Goal: Information Seeking & Learning: Learn about a topic

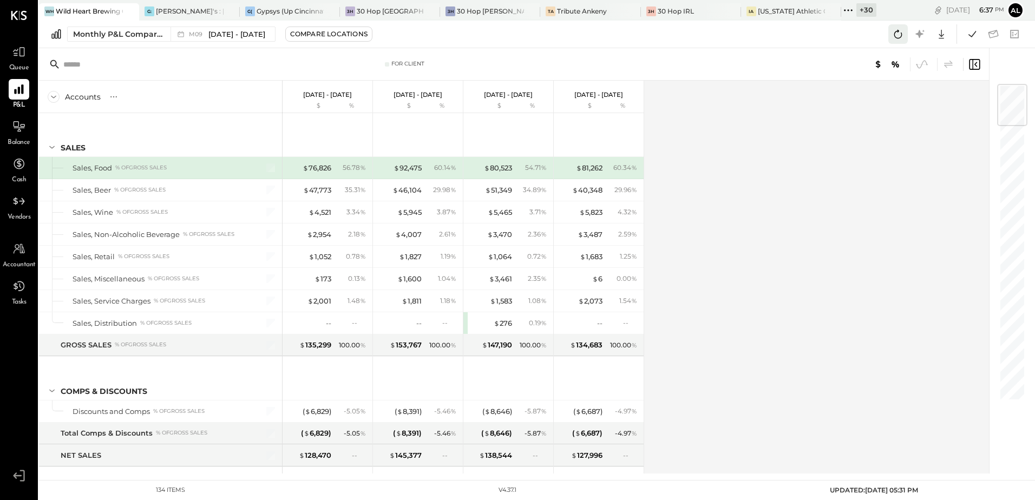
drag, startPoint x: 901, startPoint y: 34, endPoint x: 764, endPoint y: 61, distance: 139.6
click at [901, 34] on icon at bounding box center [898, 34] width 14 height 14
click at [271, 14] on div "Gypsys (Up Cincinnati LLC) - Ignite" at bounding box center [290, 10] width 67 height 9
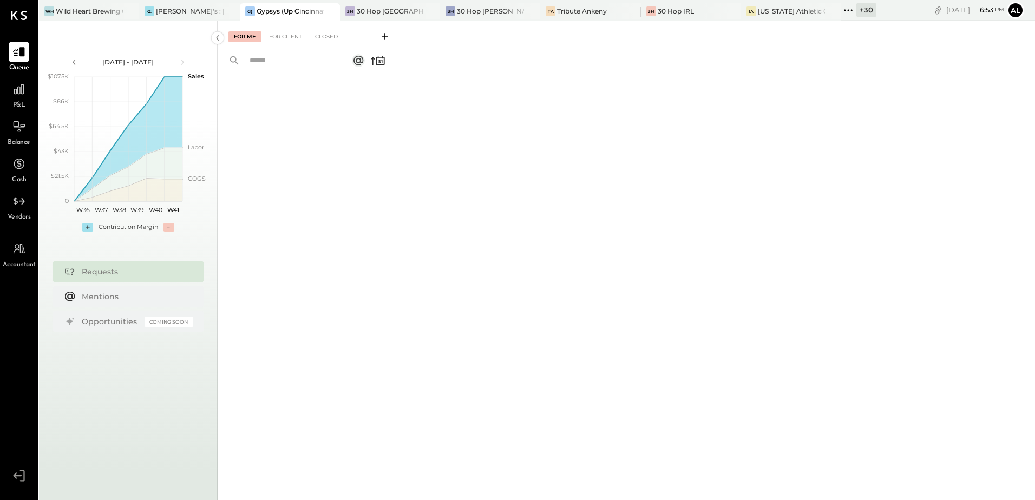
click at [843, 9] on icon at bounding box center [848, 10] width 14 height 14
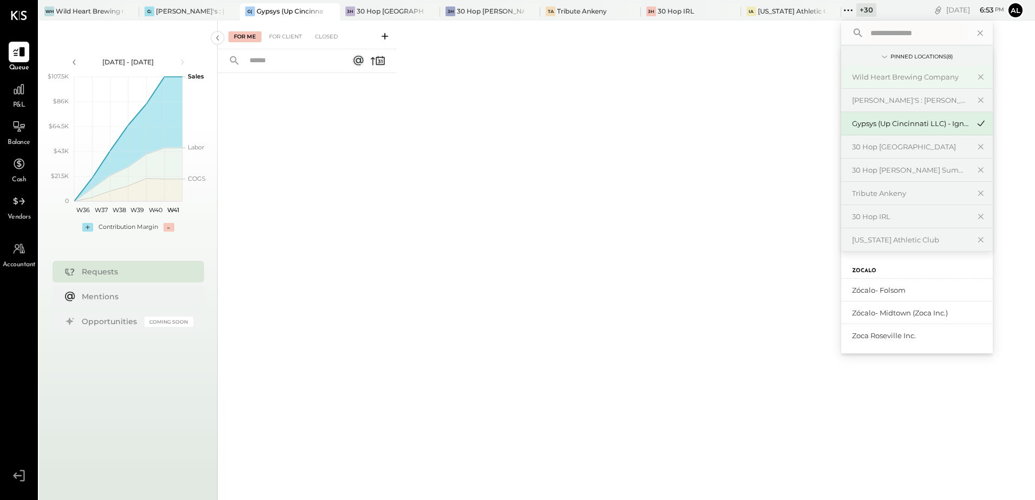
click at [915, 78] on div "Wild Heart Brewing Company" at bounding box center [910, 77] width 117 height 10
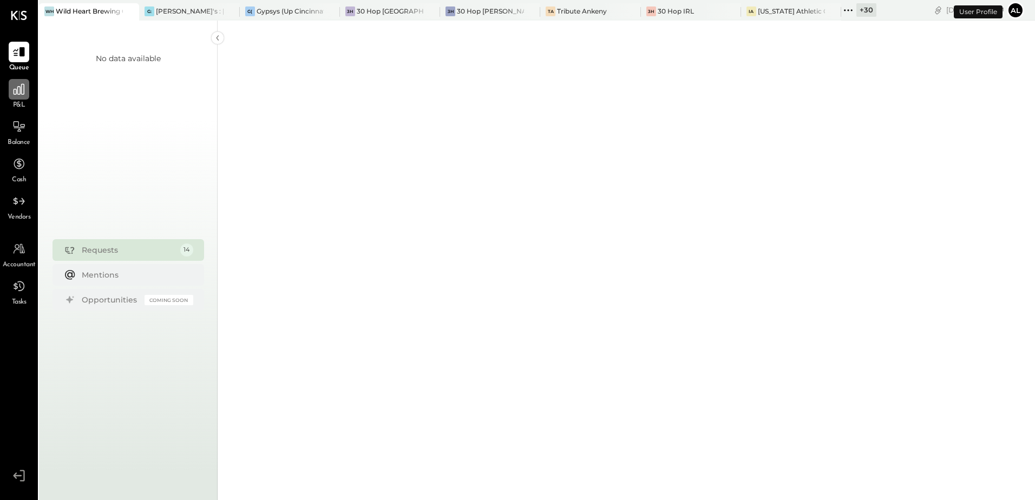
click at [15, 97] on div at bounding box center [19, 89] width 21 height 21
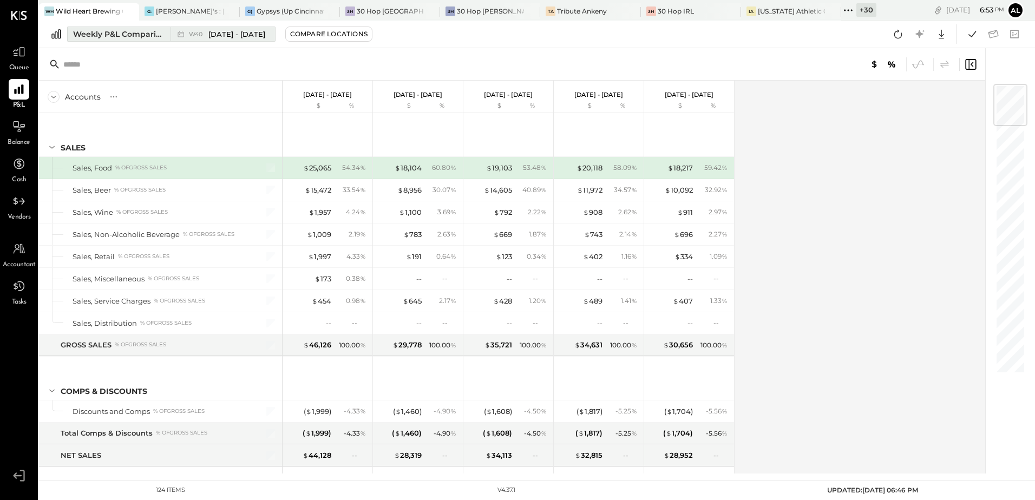
click at [127, 32] on div "Weekly P&L Comparison" at bounding box center [118, 34] width 91 height 11
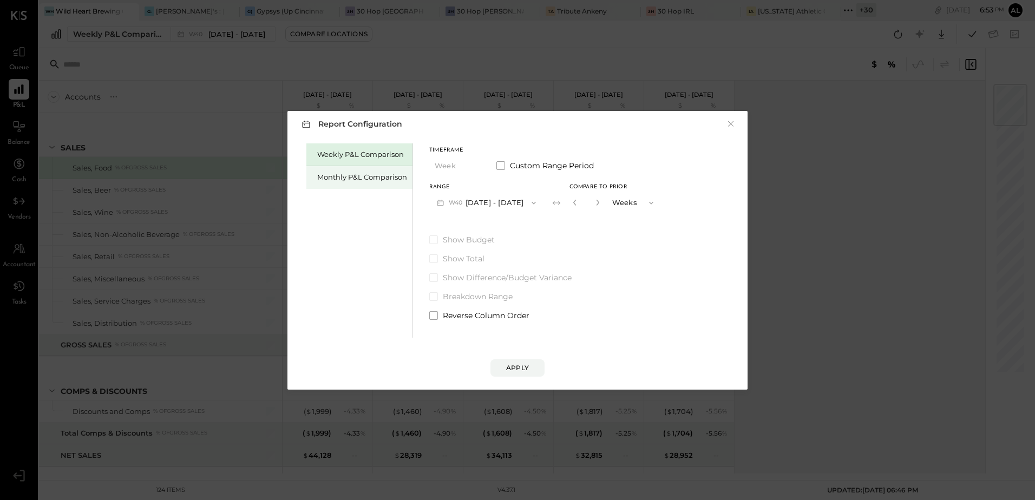
click at [355, 182] on div "Monthly P&L Comparison" at bounding box center [359, 177] width 106 height 23
click at [528, 205] on icon "button" at bounding box center [532, 203] width 9 height 9
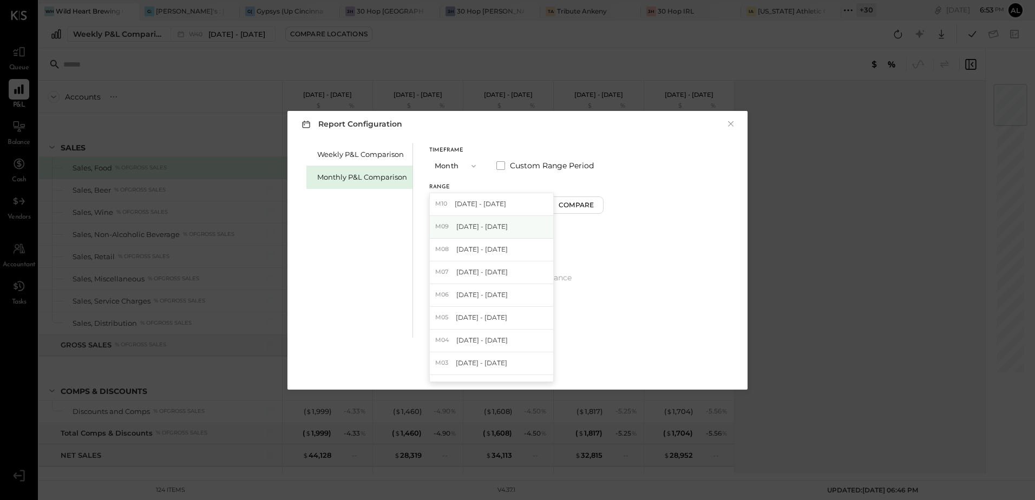
click at [520, 217] on div "M09 Sep 1 - 30, 2025" at bounding box center [491, 227] width 123 height 23
click at [579, 206] on div "Compare" at bounding box center [577, 204] width 35 height 9
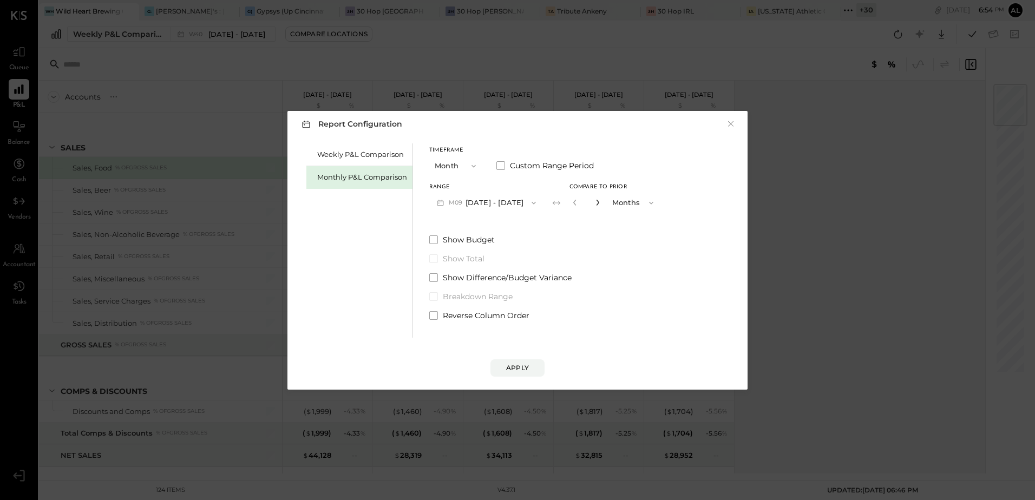
click at [596, 204] on icon "button" at bounding box center [597, 203] width 3 height 6
type input "*"
click at [520, 370] on div "Apply" at bounding box center [517, 367] width 23 height 9
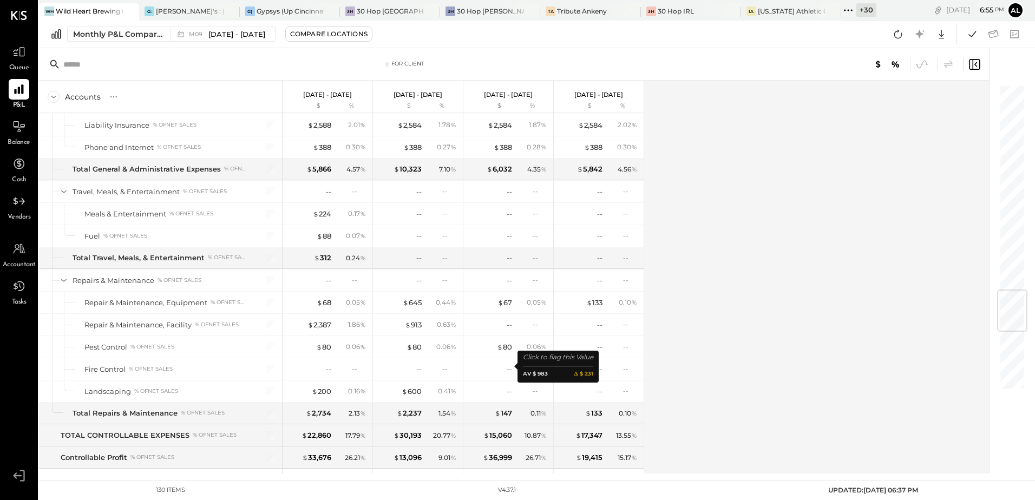
scroll to position [1588, 0]
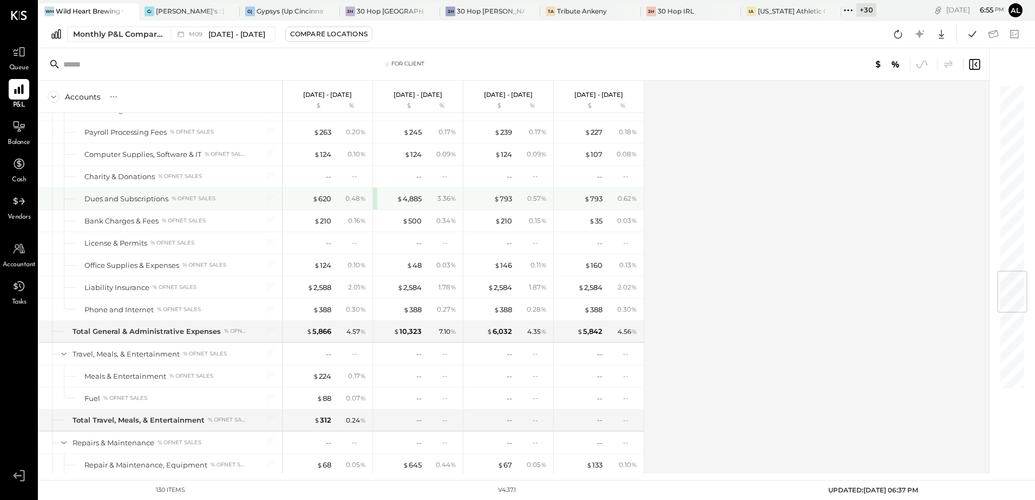
drag, startPoint x: 413, startPoint y: 197, endPoint x: 622, endPoint y: 260, distance: 218.9
click at [413, 197] on div "$ 4,885" at bounding box center [409, 199] width 25 height 10
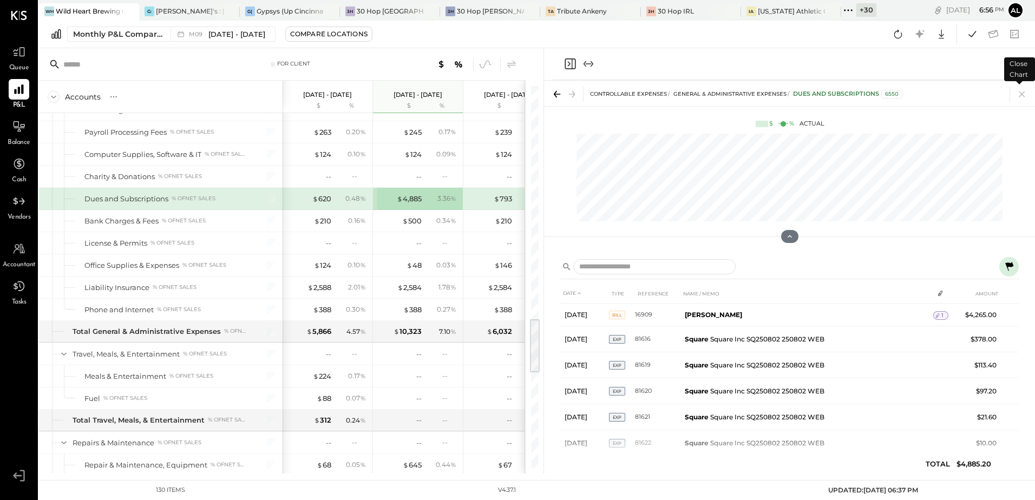
drag, startPoint x: 1026, startPoint y: 96, endPoint x: 454, endPoint y: 245, distance: 590.8
click at [1026, 96] on icon at bounding box center [1022, 94] width 15 height 15
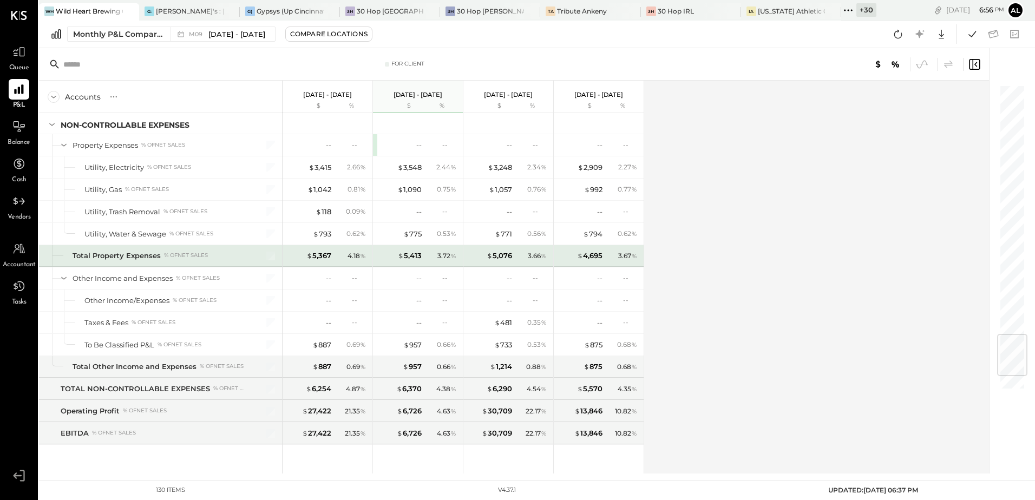
scroll to position [2237, 0]
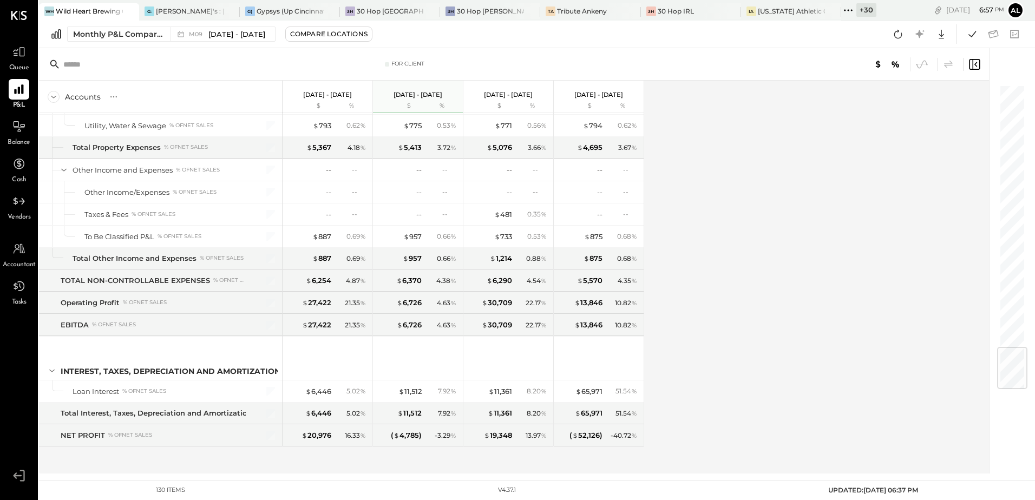
drag, startPoint x: 897, startPoint y: 35, endPoint x: 664, endPoint y: 167, distance: 267.2
click at [897, 35] on icon at bounding box center [898, 34] width 14 height 14
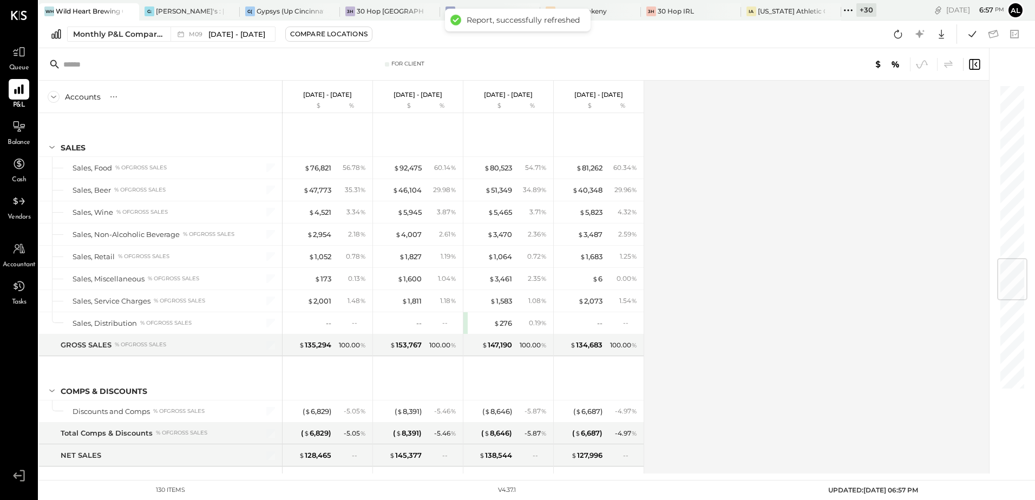
scroll to position [1482, 0]
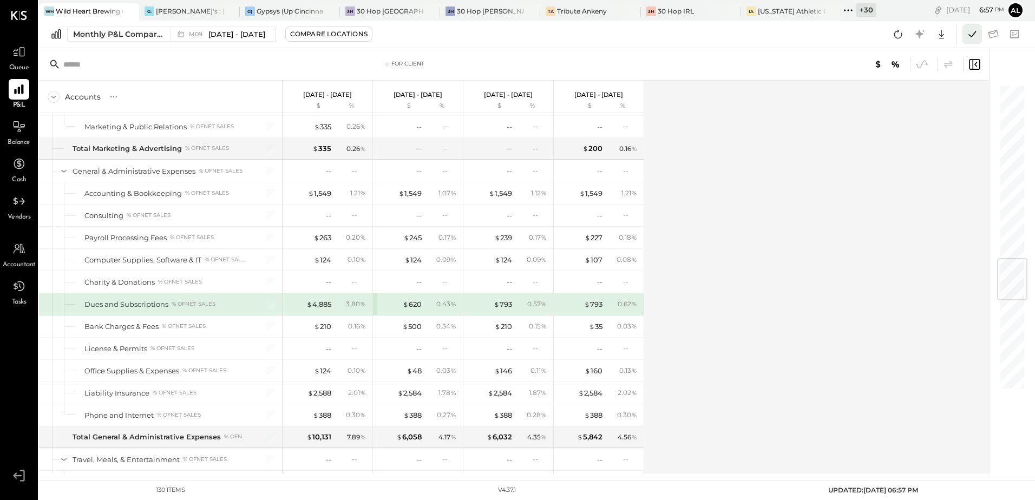
click at [973, 36] on icon at bounding box center [973, 34] width 8 height 6
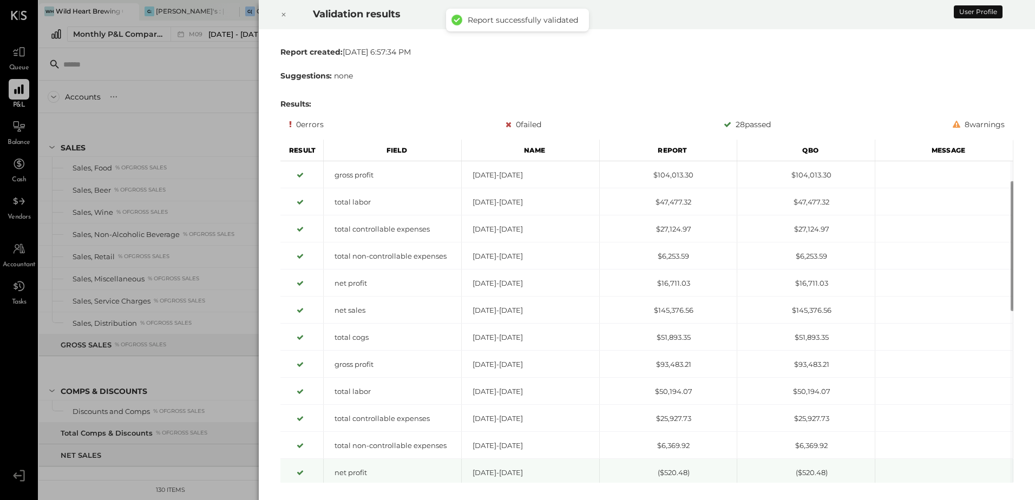
scroll to position [1482, 0]
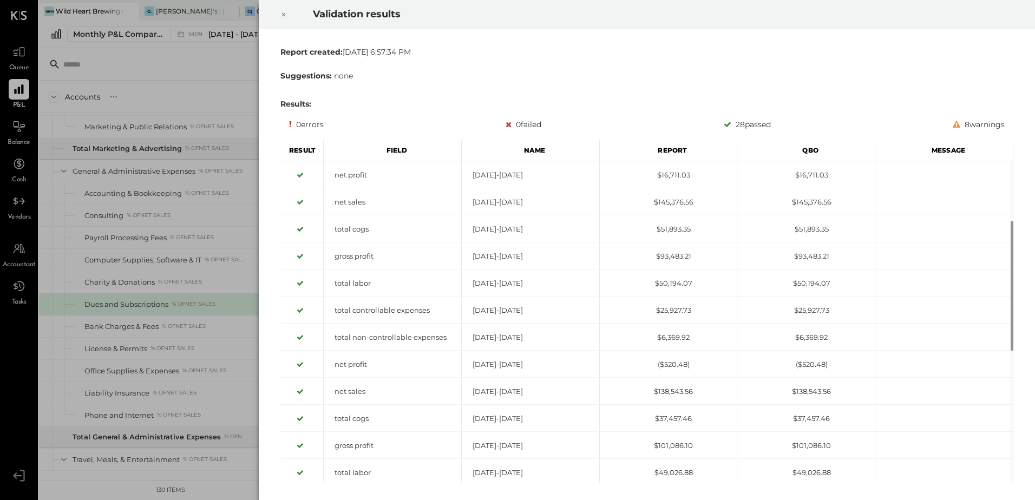
click at [284, 11] on icon at bounding box center [283, 14] width 6 height 13
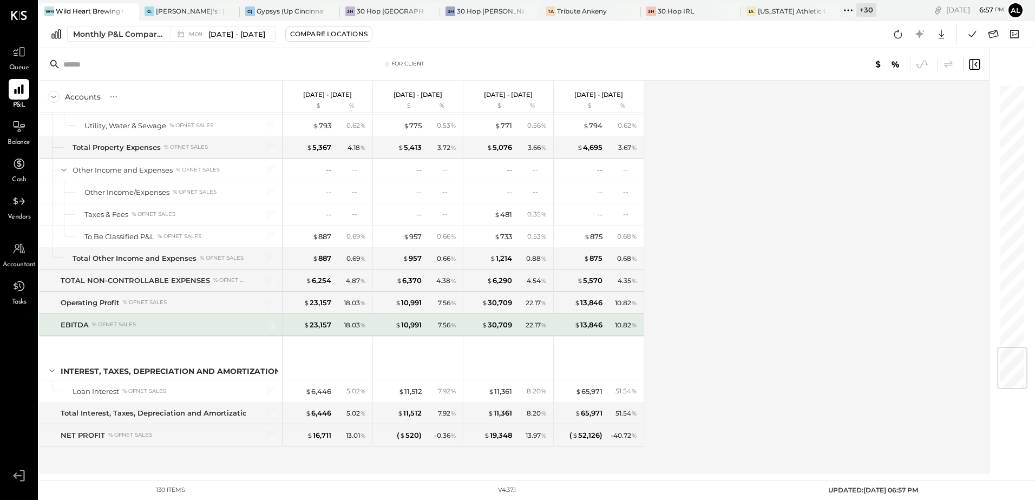
scroll to position [2237, 0]
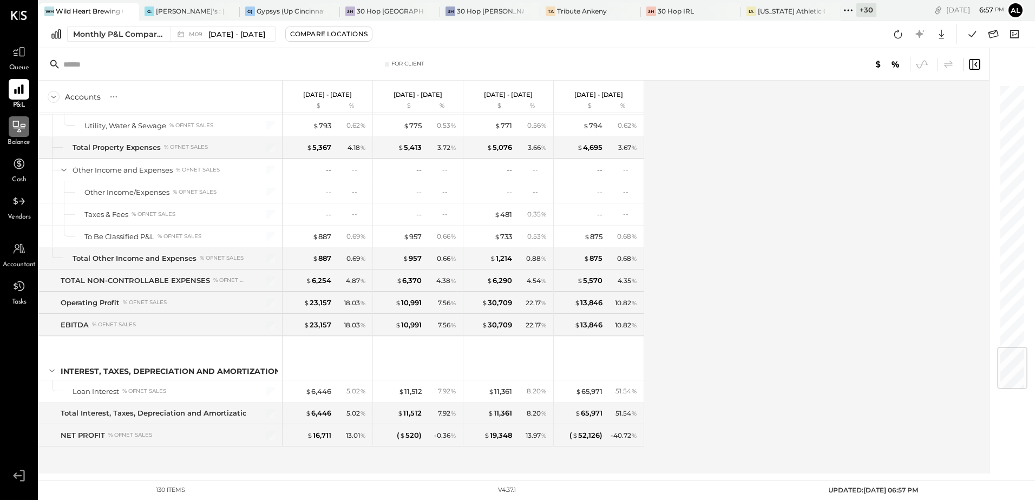
click at [19, 132] on icon at bounding box center [19, 126] width 12 height 11
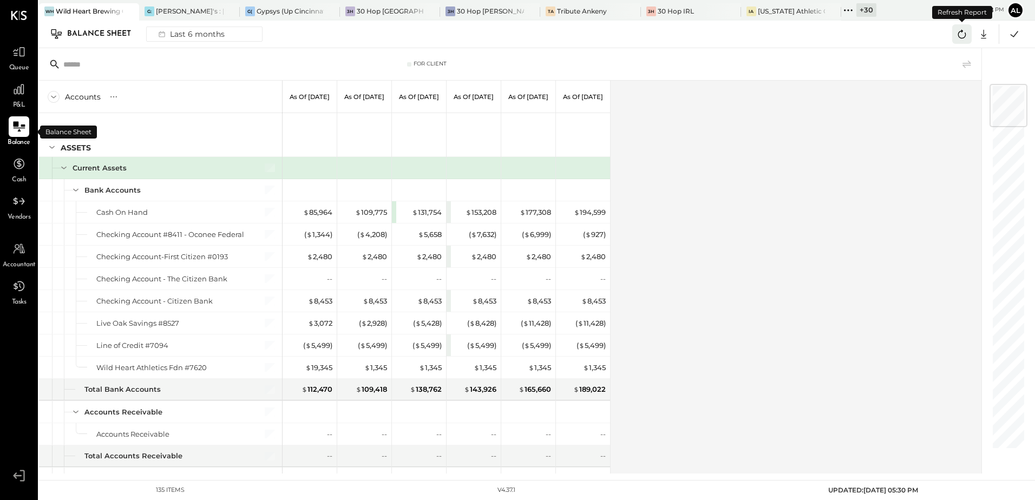
click at [958, 40] on icon at bounding box center [962, 34] width 14 height 14
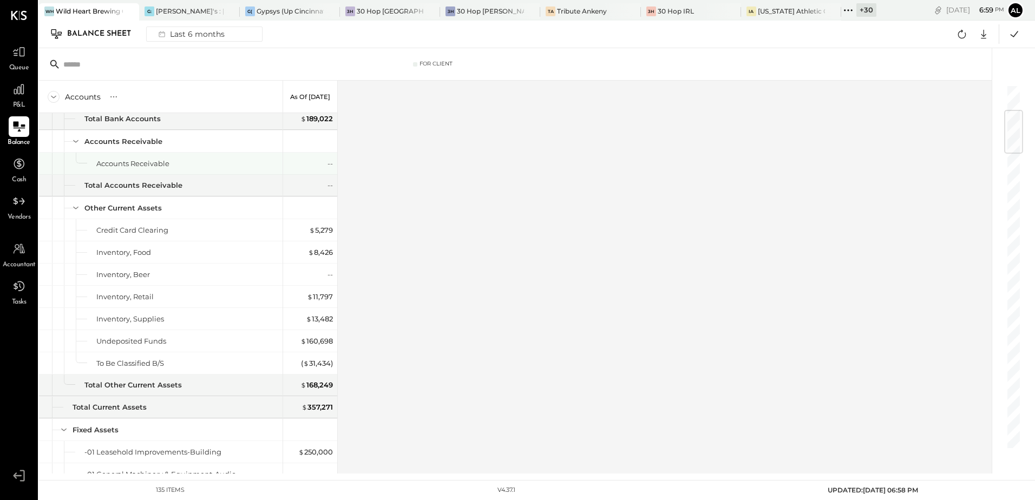
scroll to position [217, 0]
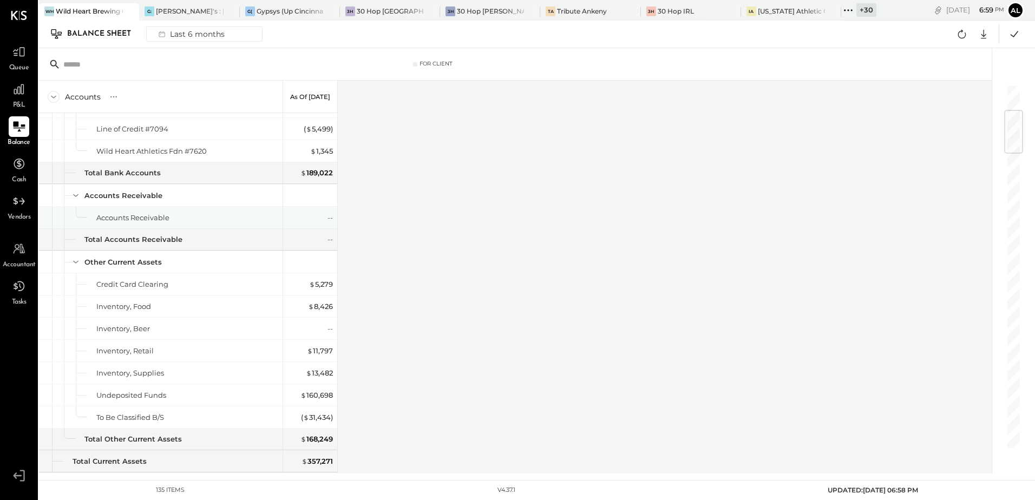
click at [323, 220] on div "--" at bounding box center [311, 218] width 43 height 10
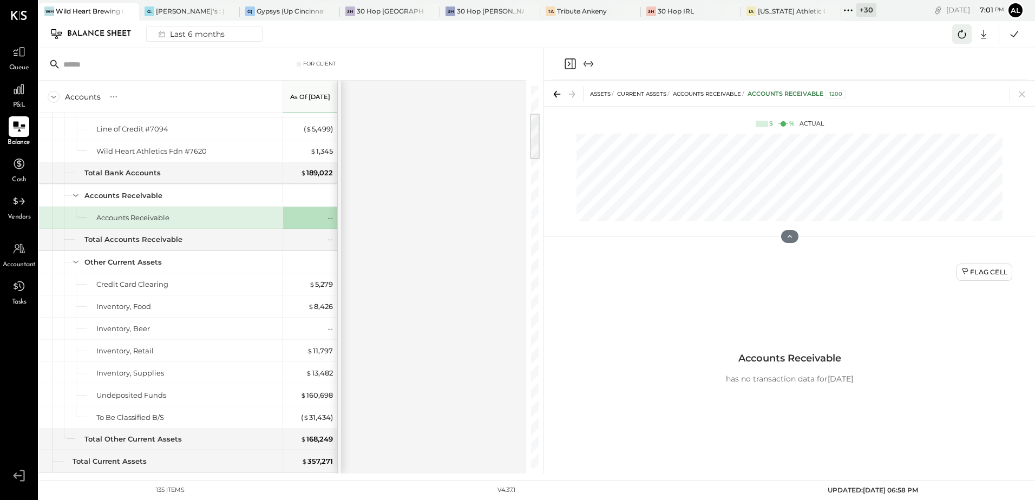
click at [960, 38] on icon at bounding box center [962, 34] width 8 height 9
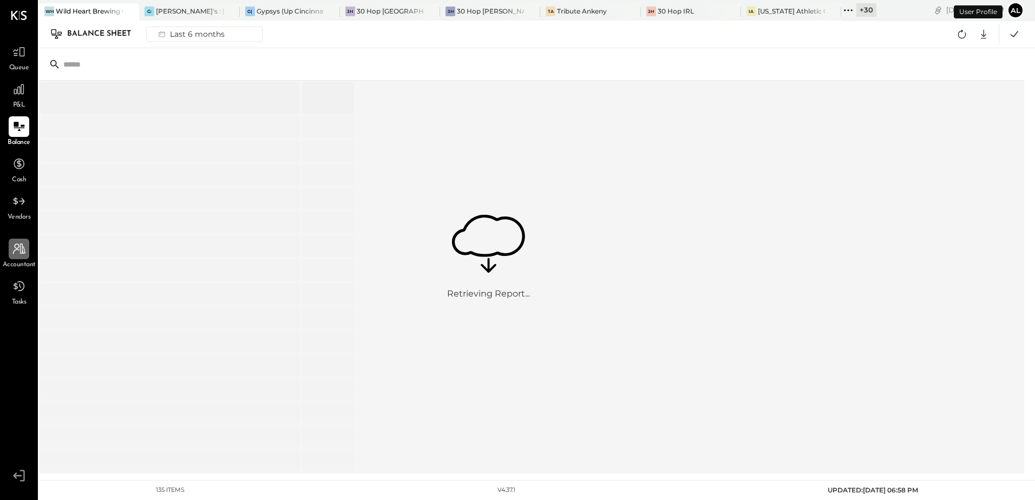
click at [17, 257] on div at bounding box center [19, 249] width 21 height 21
select select "**"
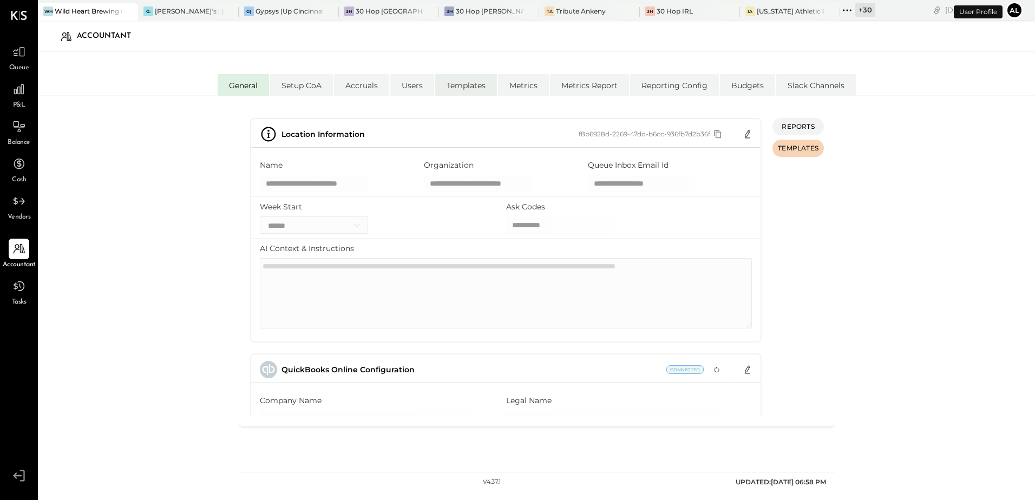
click at [467, 81] on li "Templates" at bounding box center [466, 85] width 62 height 22
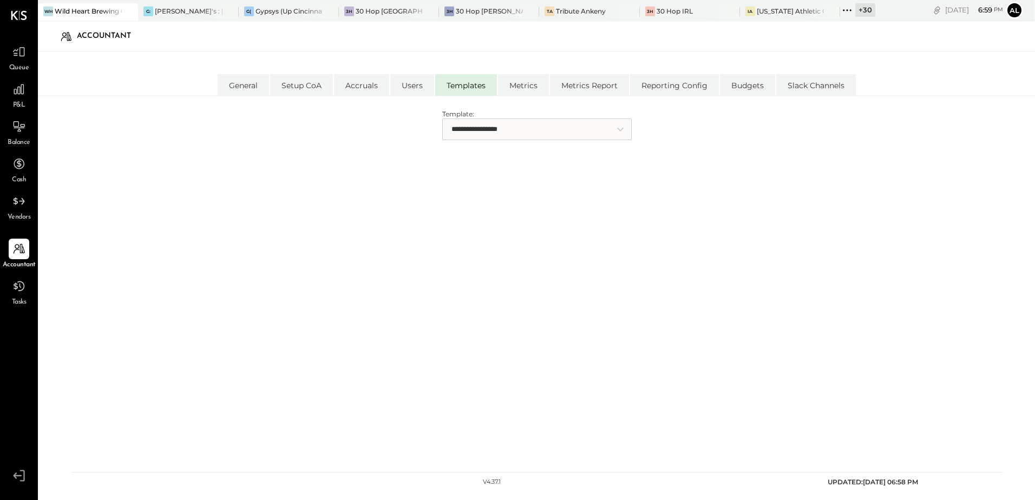
click at [472, 125] on select "**********" at bounding box center [537, 130] width 190 height 22
select select "**********"
click at [442, 119] on select "**********" at bounding box center [537, 130] width 190 height 22
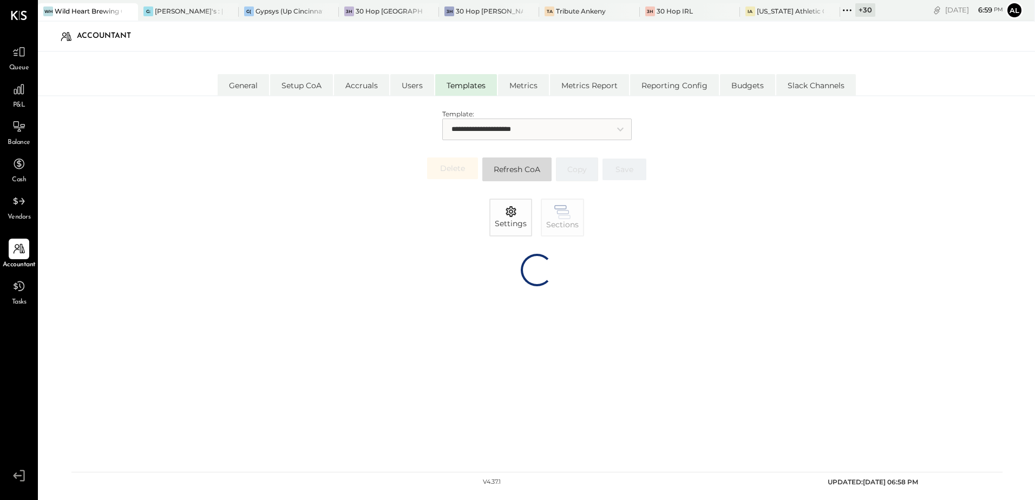
select select "*****"
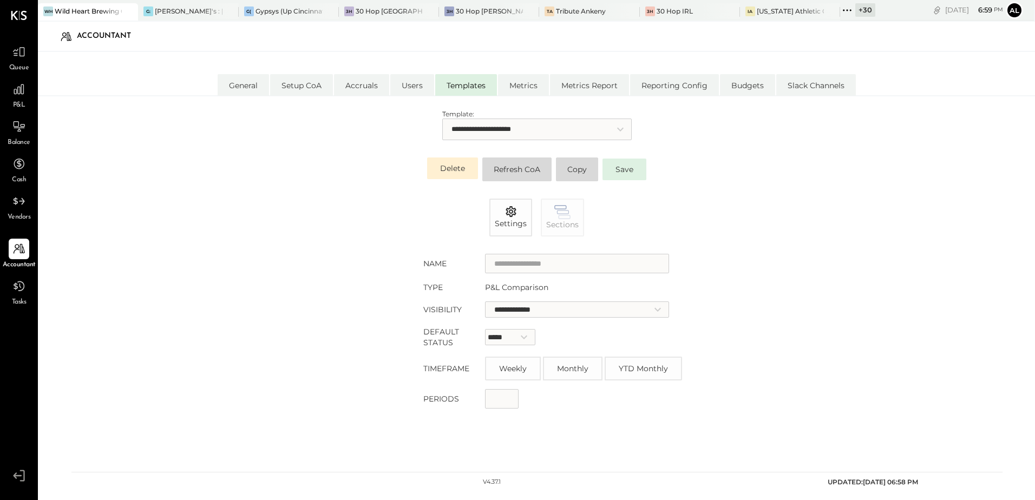
type input "**********"
select select "*********"
type input "*"
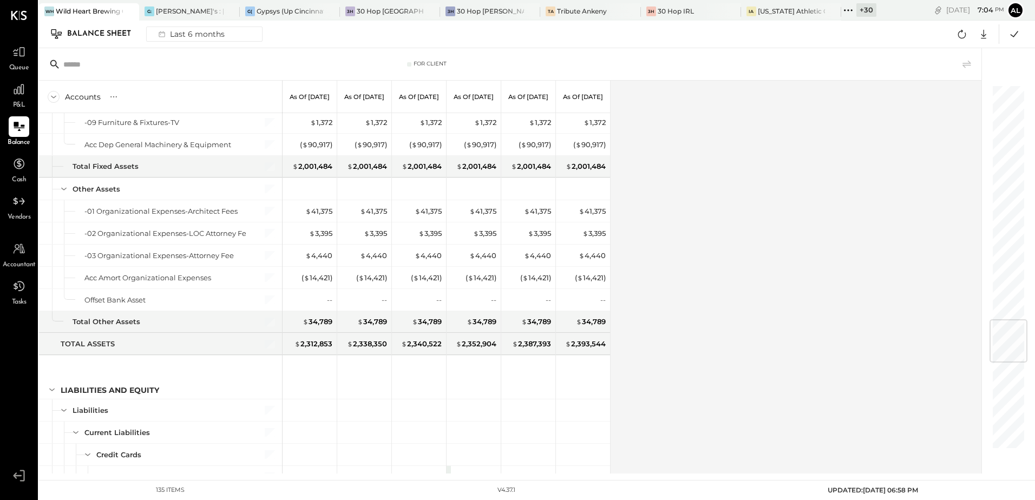
scroll to position [1949, 0]
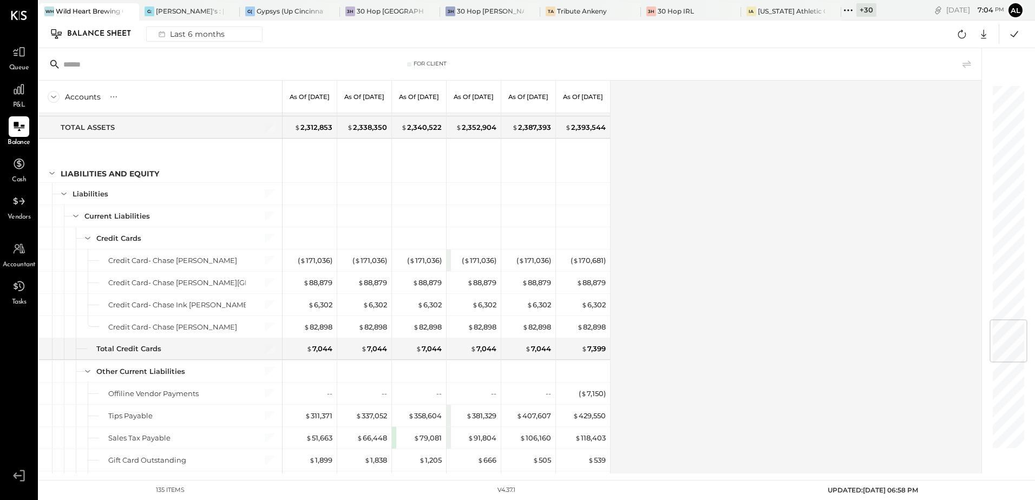
click at [794, 266] on div "Accounts S GL As of Apr 30th 2025 As of May 31st 2025 As of Jun 30th 2025 As of…" at bounding box center [511, 277] width 944 height 393
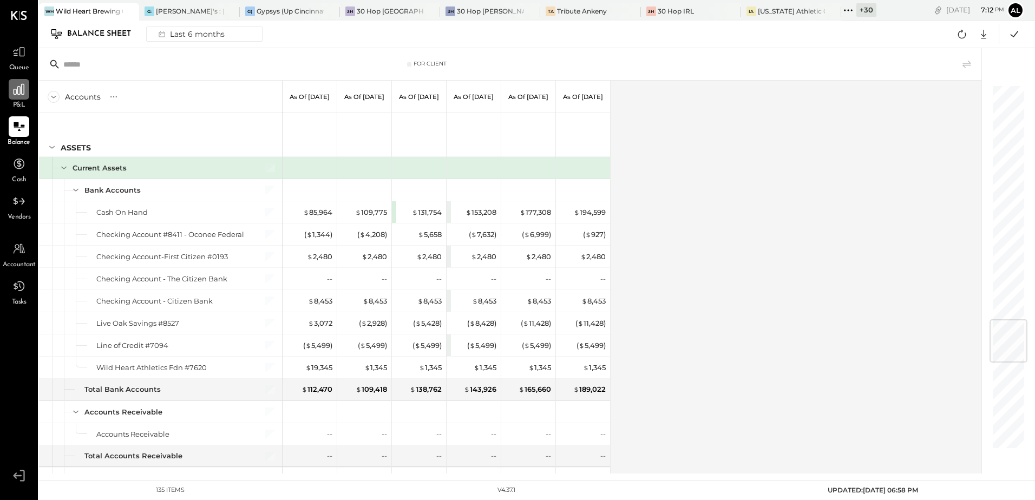
click at [25, 89] on icon at bounding box center [19, 89] width 14 height 14
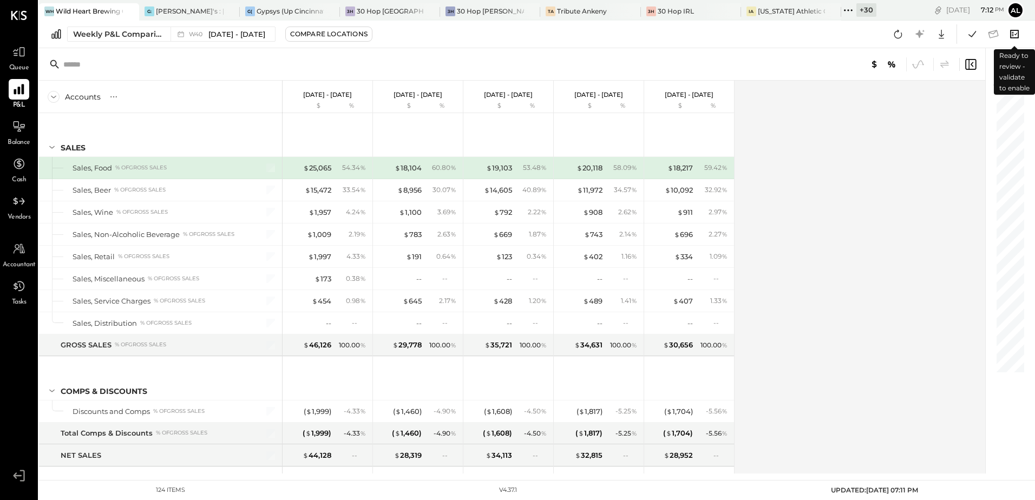
click at [1013, 35] on icon at bounding box center [1015, 34] width 14 height 14
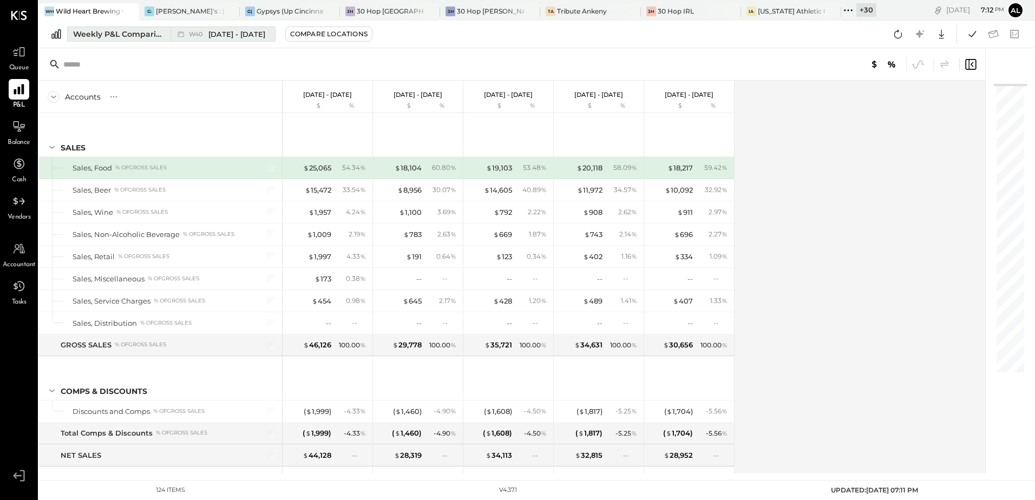
click at [109, 38] on div "Weekly P&L Comparison" at bounding box center [118, 34] width 91 height 11
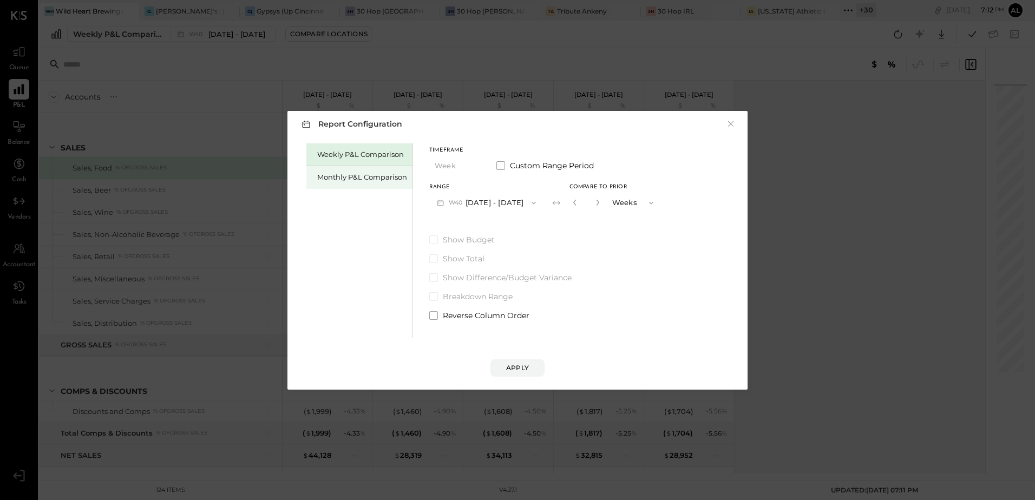
click at [371, 175] on div "Monthly P&L Comparison" at bounding box center [362, 177] width 90 height 10
click at [528, 202] on icon "button" at bounding box center [532, 203] width 9 height 9
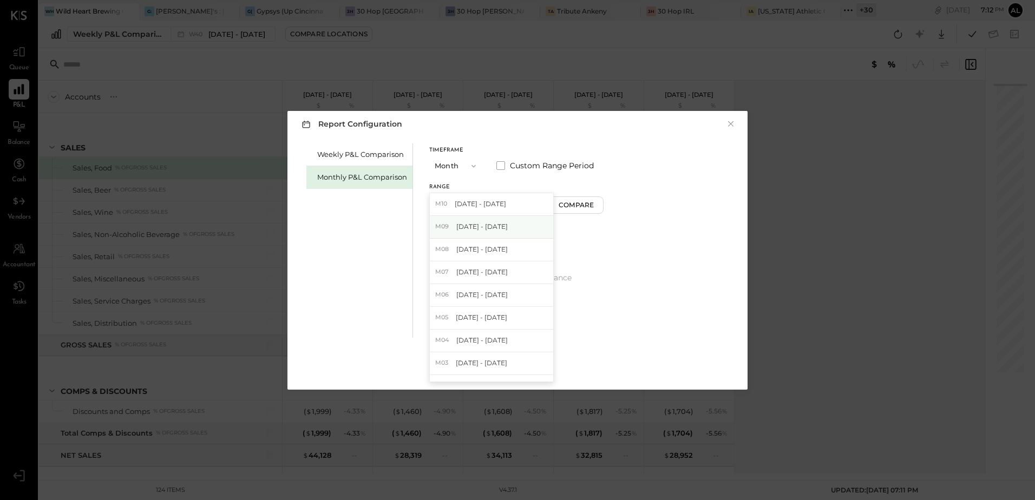
click at [485, 220] on div "M09 Sep 1 - 30, 2025" at bounding box center [491, 227] width 123 height 23
click at [517, 367] on div "Apply" at bounding box center [517, 367] width 23 height 9
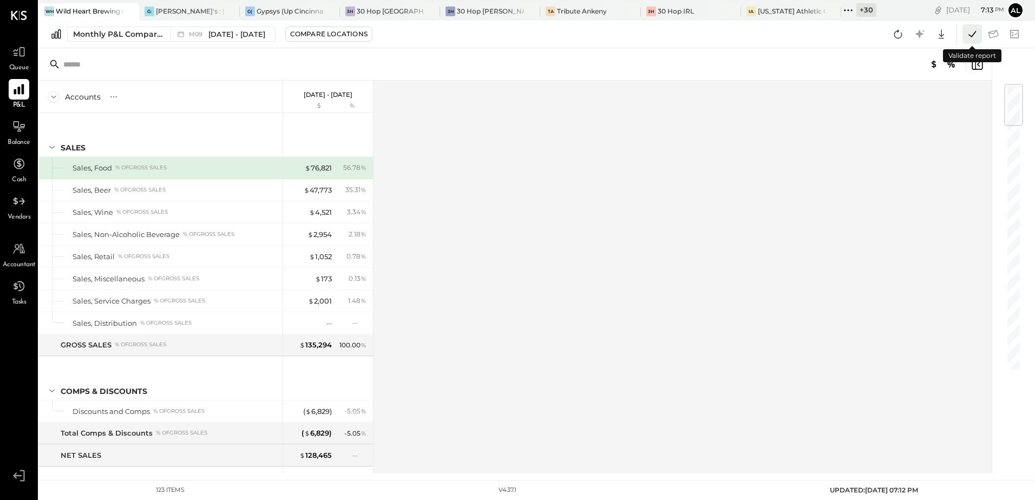
click at [971, 37] on icon at bounding box center [972, 34] width 14 height 14
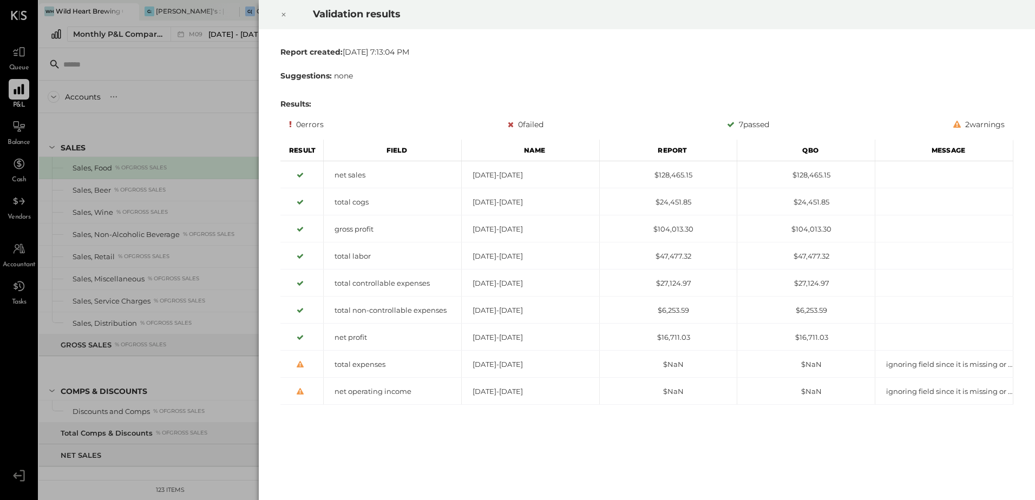
click at [286, 14] on icon at bounding box center [283, 14] width 6 height 13
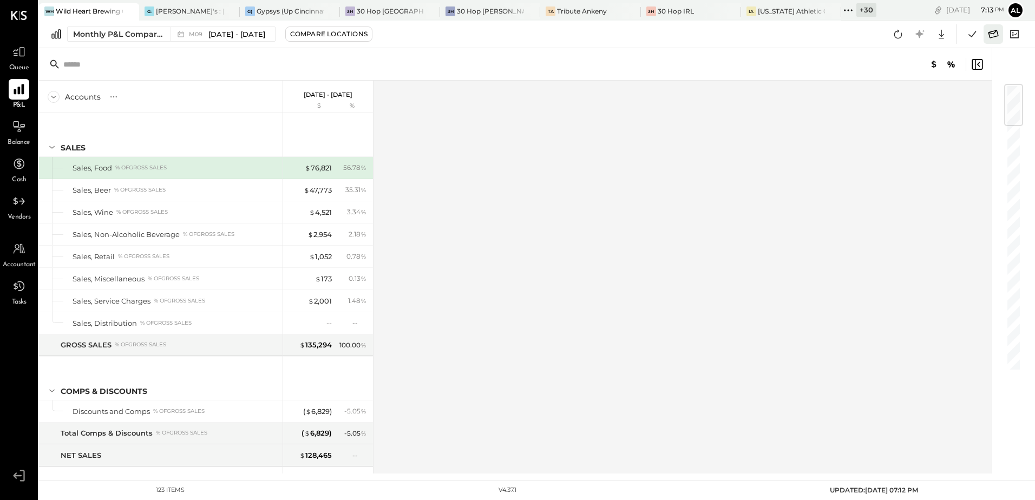
click at [992, 36] on icon at bounding box center [994, 34] width 14 height 14
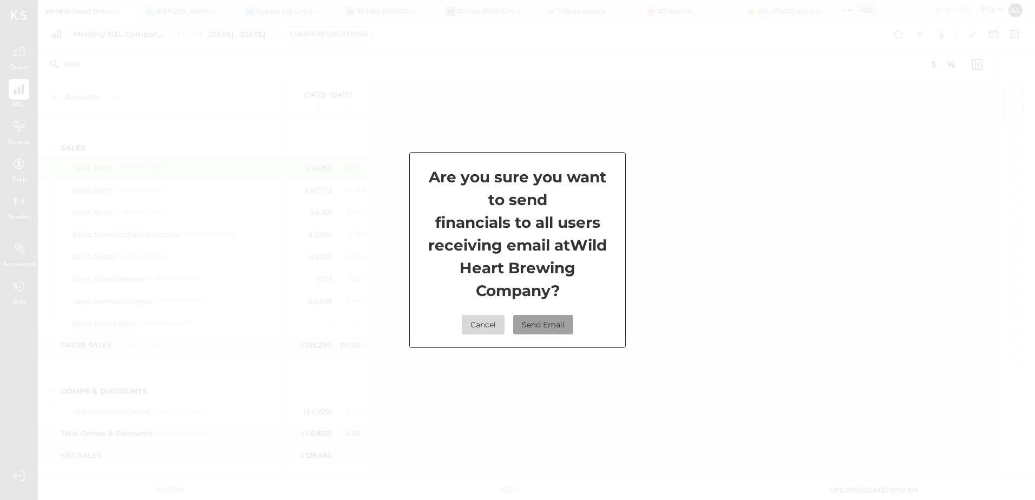
click at [541, 327] on button "Send Email" at bounding box center [543, 324] width 60 height 19
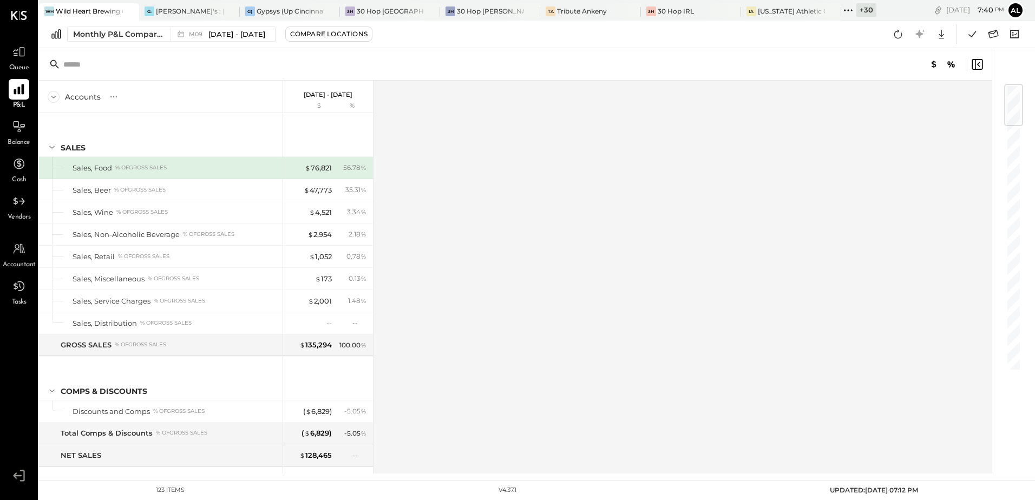
click at [12, 140] on span "Balance" at bounding box center [19, 143] width 23 height 10
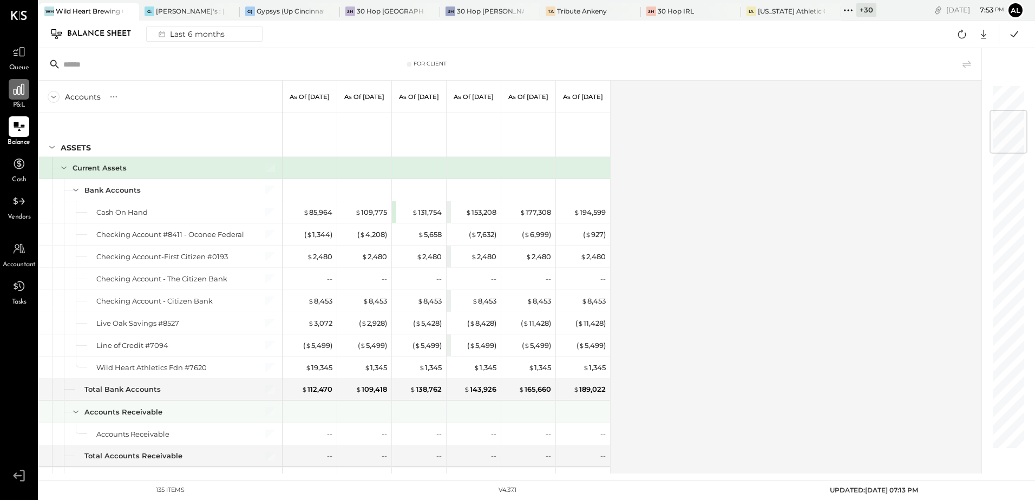
scroll to position [217, 0]
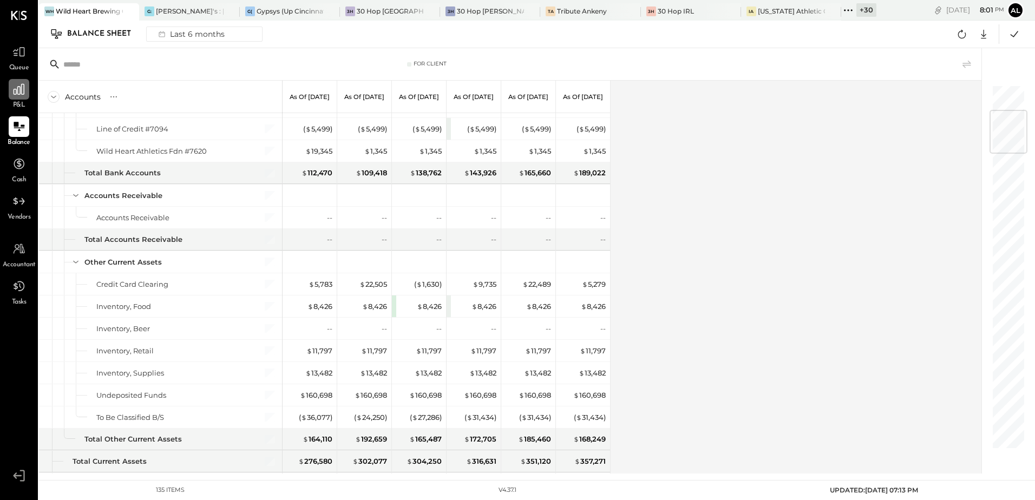
click at [109, 99] on icon at bounding box center [113, 97] width 11 height 11
click at [121, 99] on div "GL" at bounding box center [124, 96] width 11 height 9
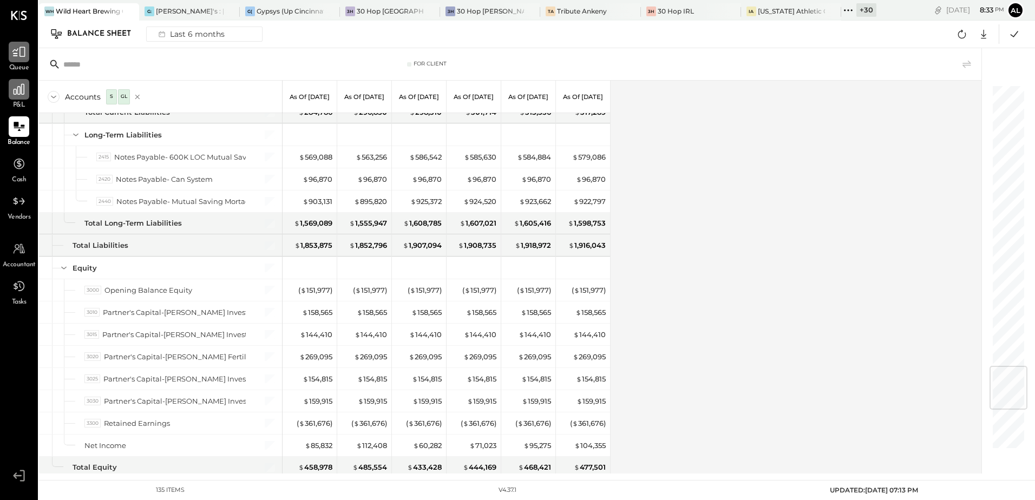
scroll to position [2337, 0]
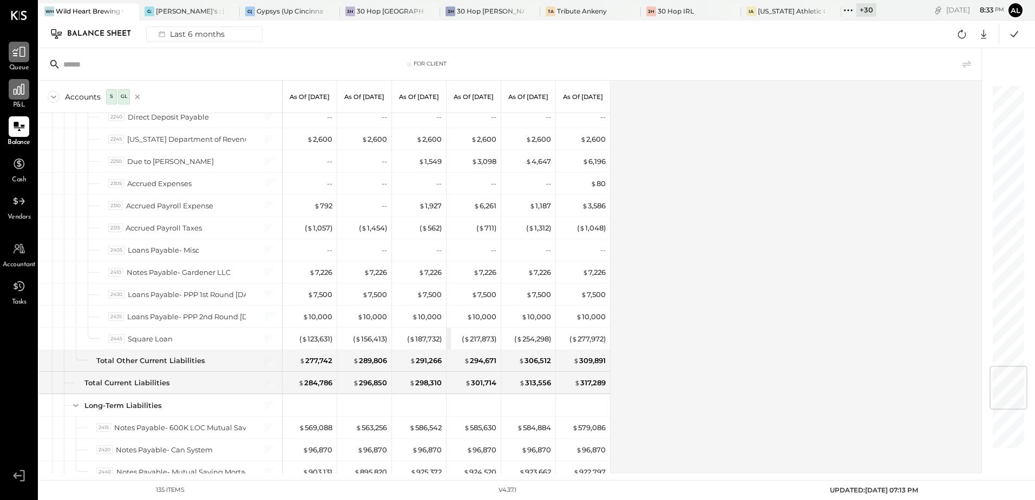
click at [19, 61] on div at bounding box center [19, 52] width 21 height 21
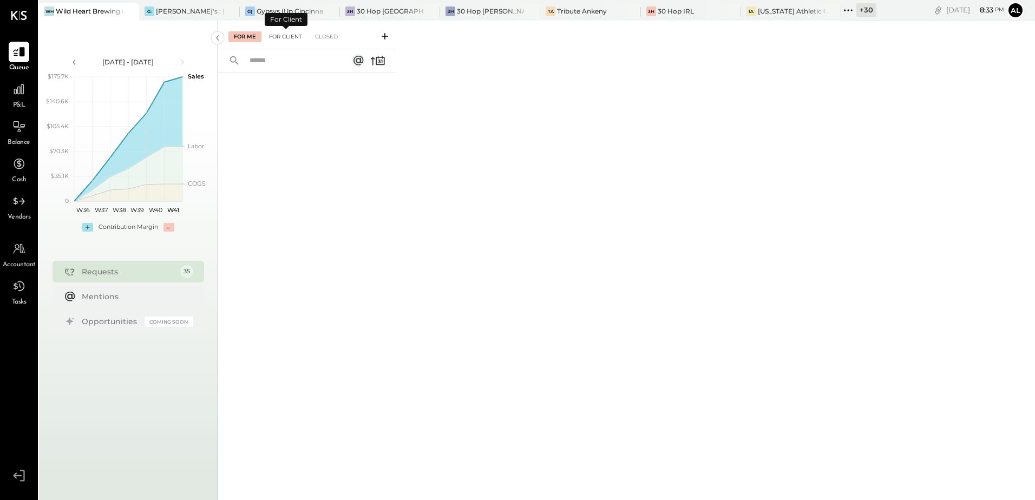
click at [284, 38] on div "For Client" at bounding box center [286, 36] width 44 height 11
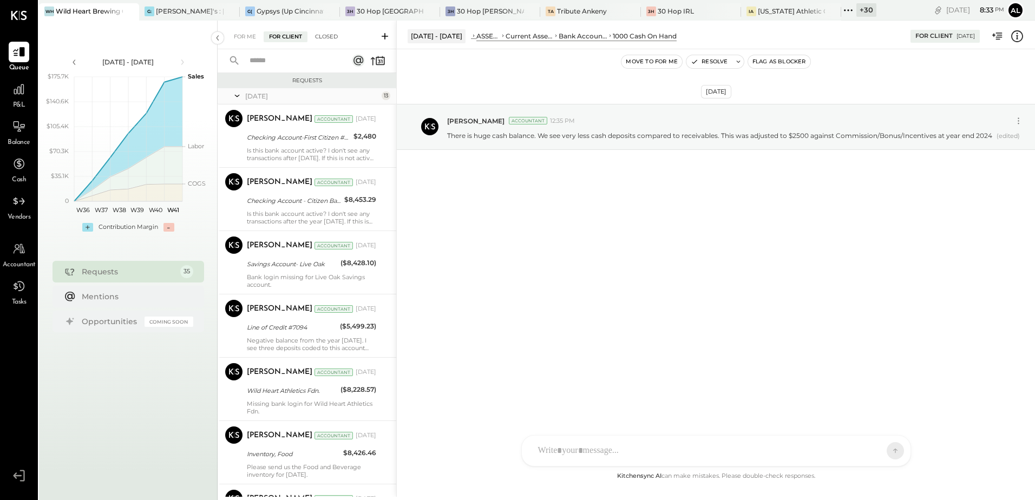
click at [324, 36] on div "Closed" at bounding box center [327, 36] width 34 height 11
click at [296, 36] on div "For Client" at bounding box center [286, 36] width 44 height 11
